Goal: Information Seeking & Learning: Find specific page/section

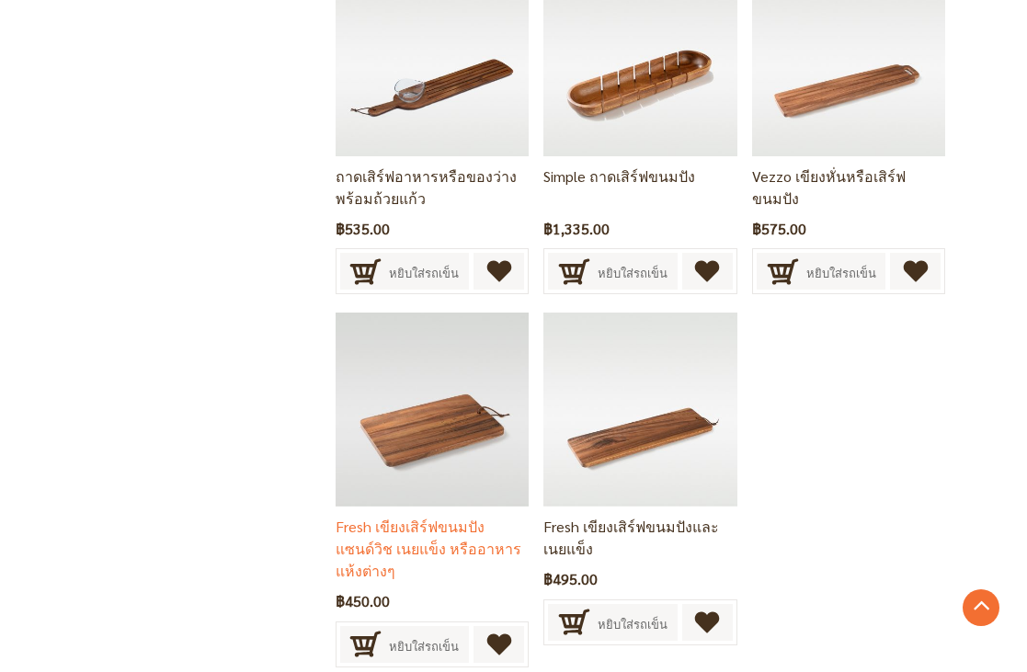
scroll to position [2222, 0]
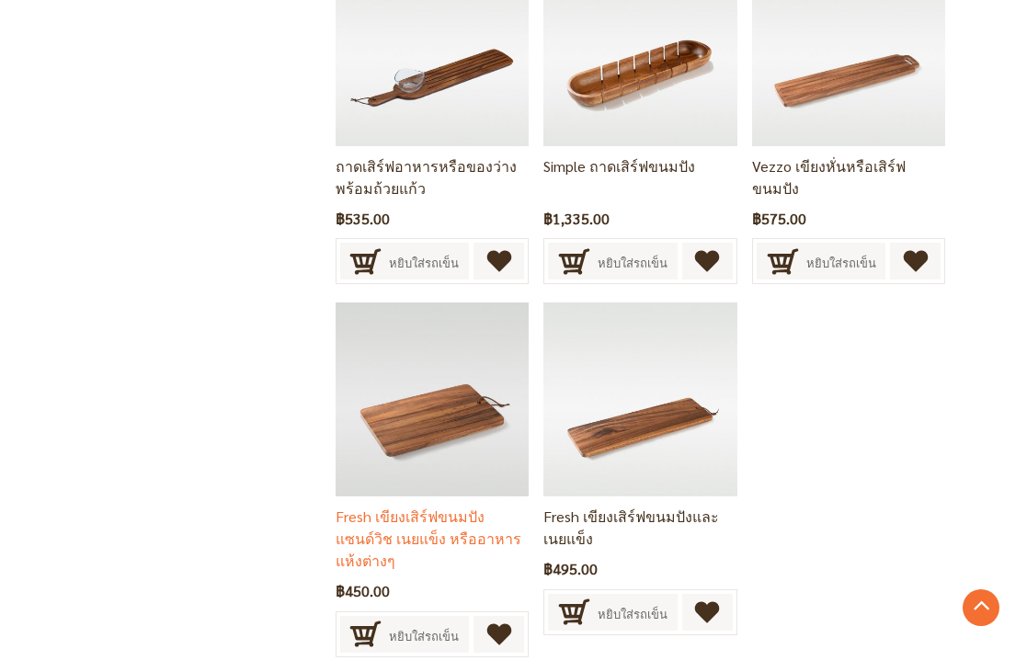
click at [430, 415] on img at bounding box center [432, 399] width 194 height 194
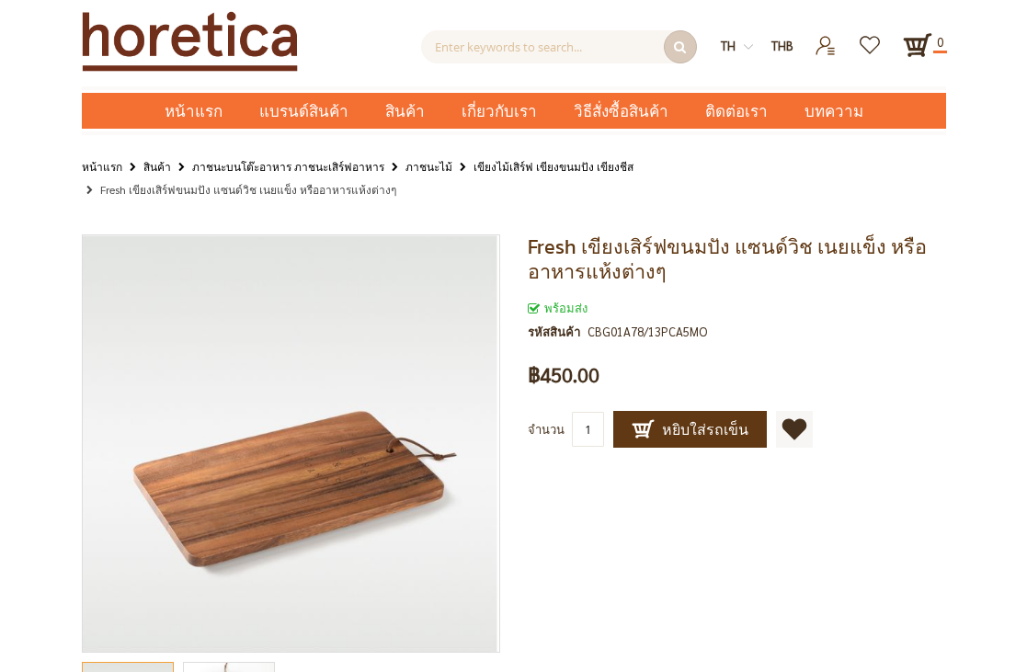
click at [505, 47] on input "Enter keywords to search..." at bounding box center [559, 46] width 276 height 33
click at [503, 51] on input "text" at bounding box center [559, 46] width 276 height 33
paste input "ะกร้าใส่ขนมปัง"
type input "ะกร้าใส่ขนมปัง"
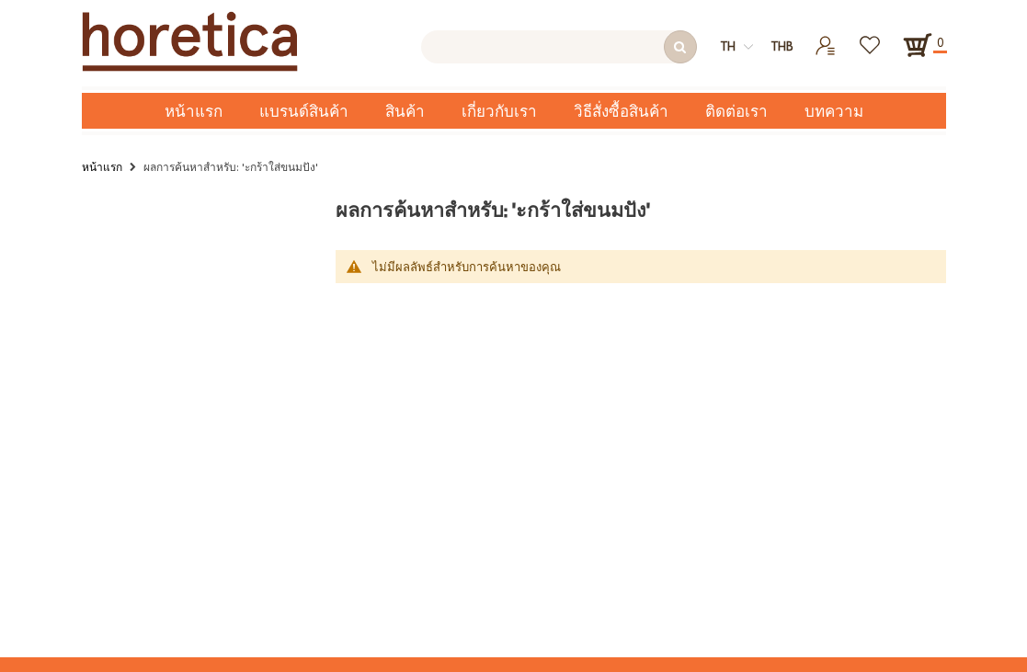
click at [597, 49] on input "text" at bounding box center [559, 46] width 276 height 33
paste input "ตะกร้าใส่ขนมปัง"
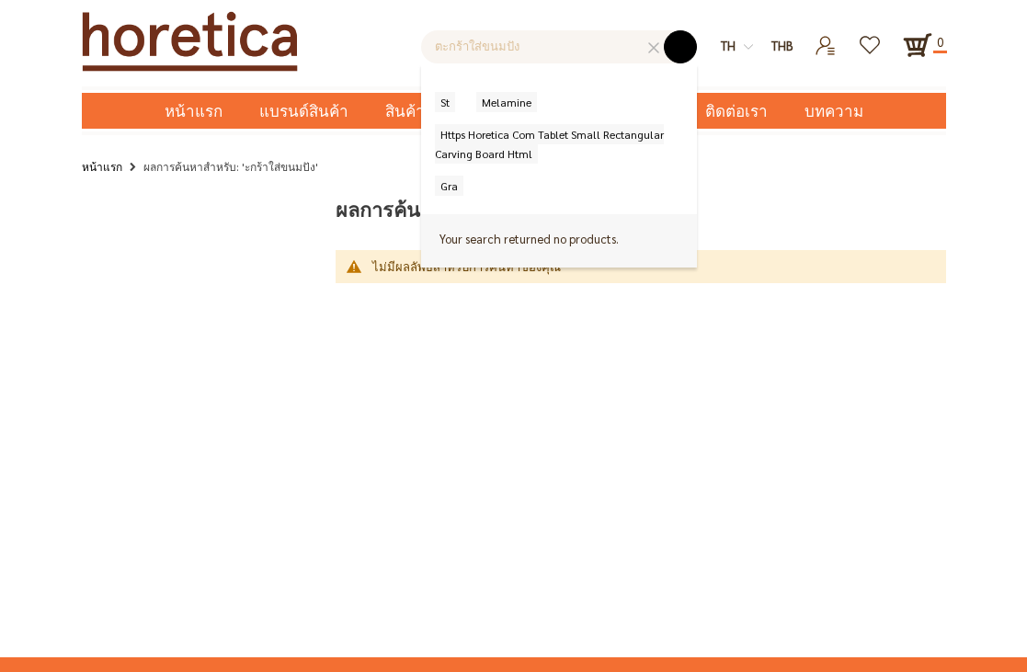
type input "ตะกร้าใส่ขนมปัง"
click at [691, 47] on button "submit" at bounding box center [680, 46] width 33 height 33
